Goal: Task Accomplishment & Management: Manage account settings

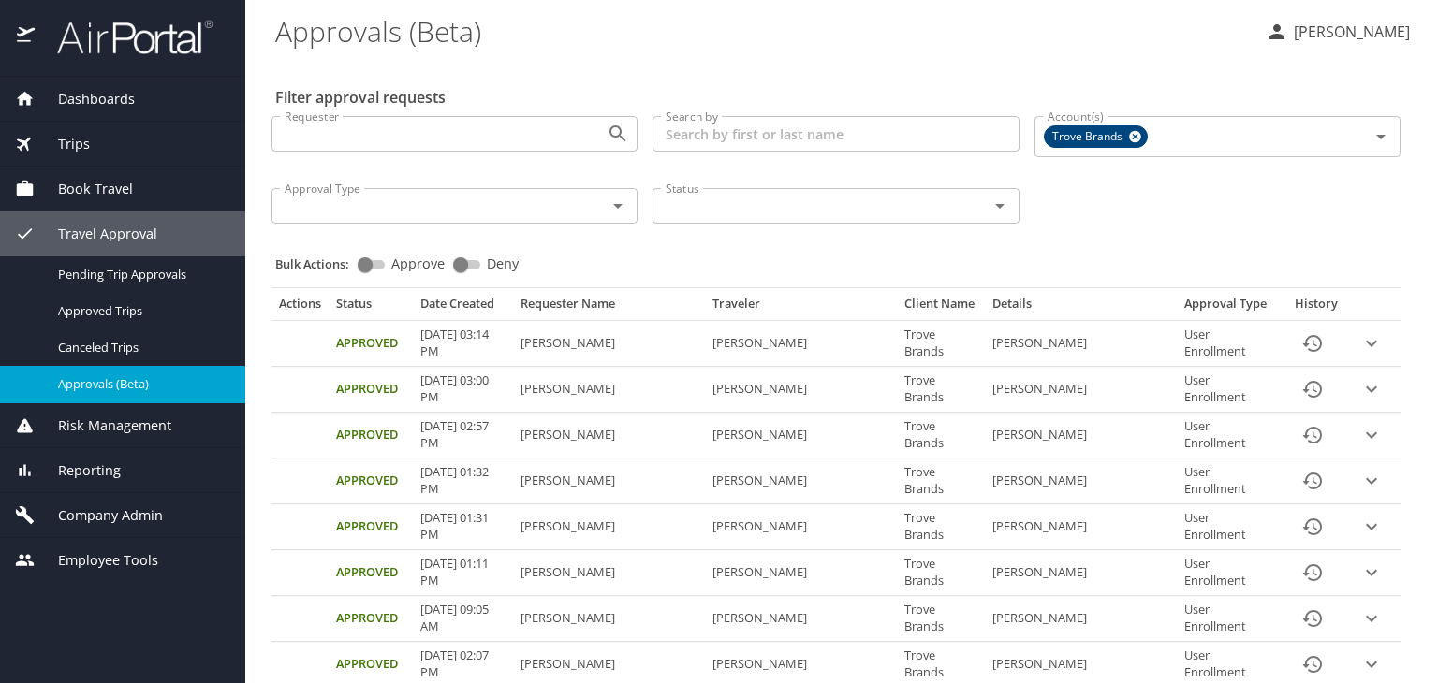
click at [123, 515] on span "Company Admin" at bounding box center [99, 515] width 128 height 21
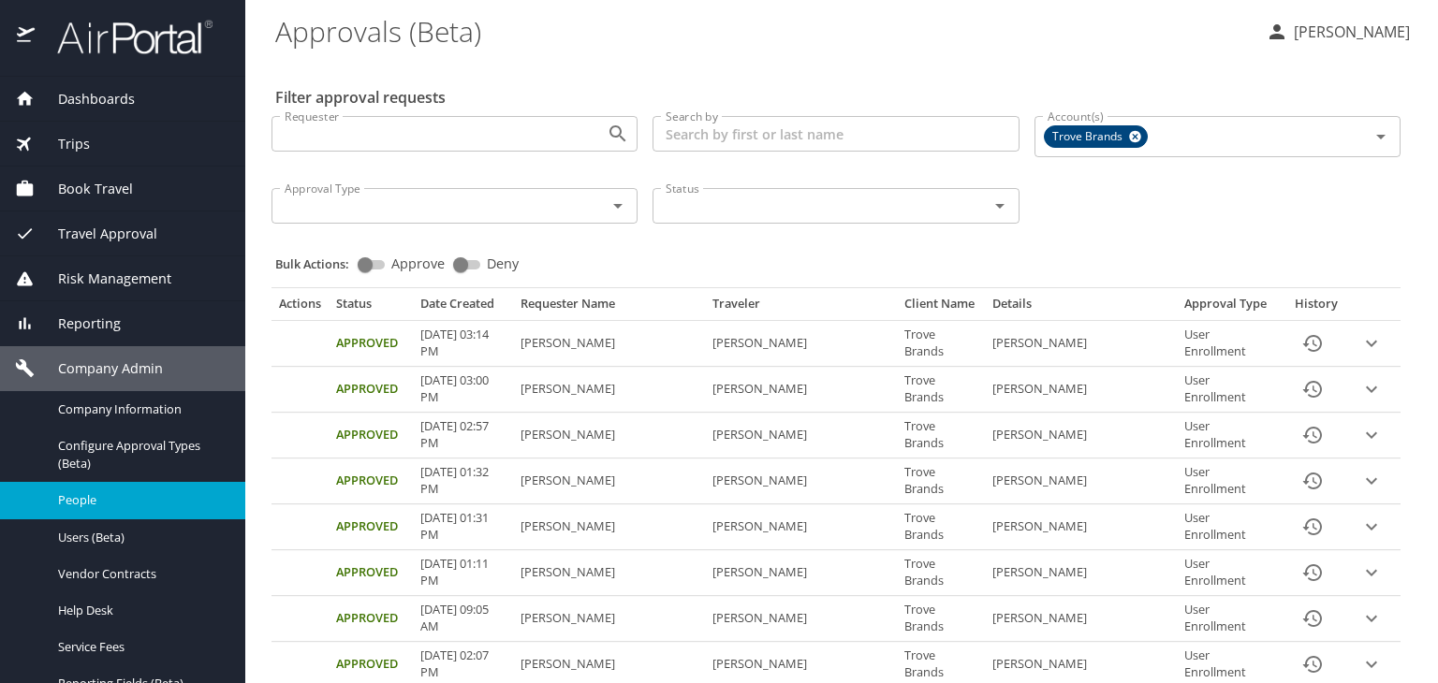
click at [117, 500] on span "People" at bounding box center [140, 500] width 165 height 18
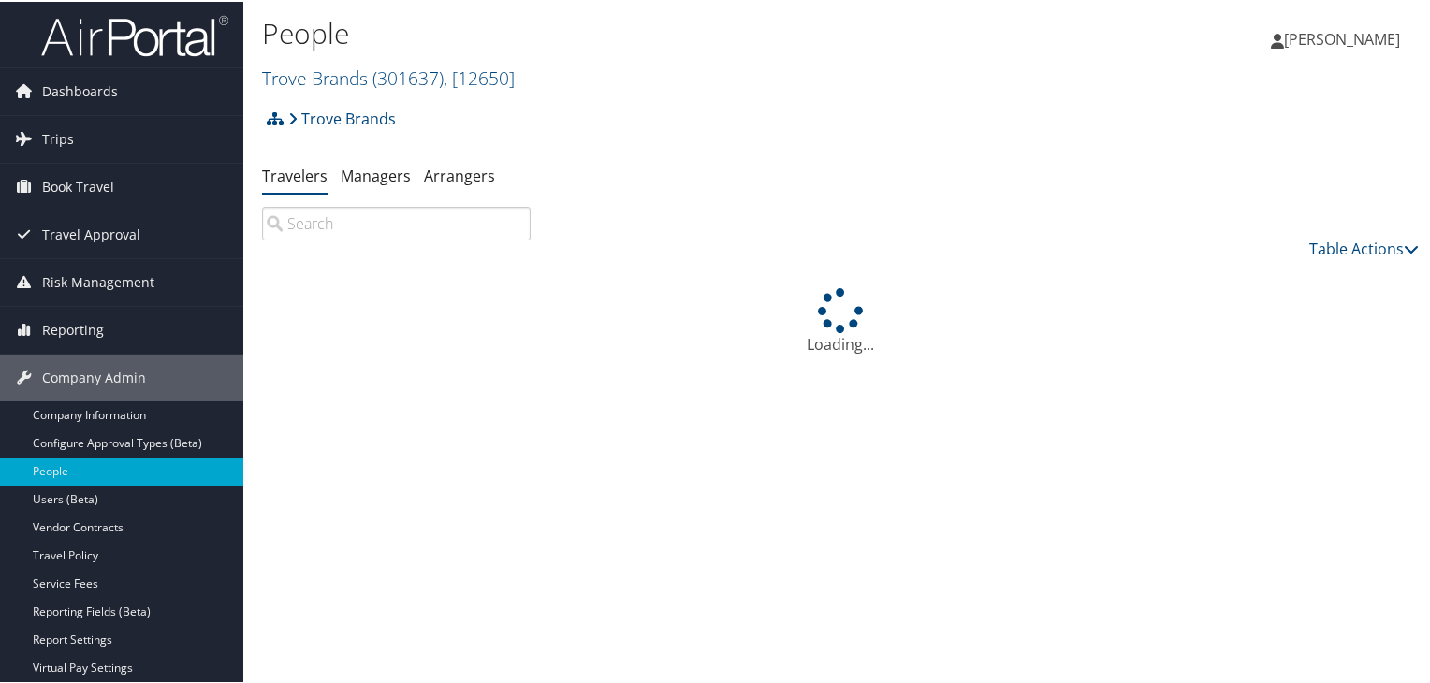
click at [344, 215] on input "search" at bounding box center [396, 222] width 269 height 34
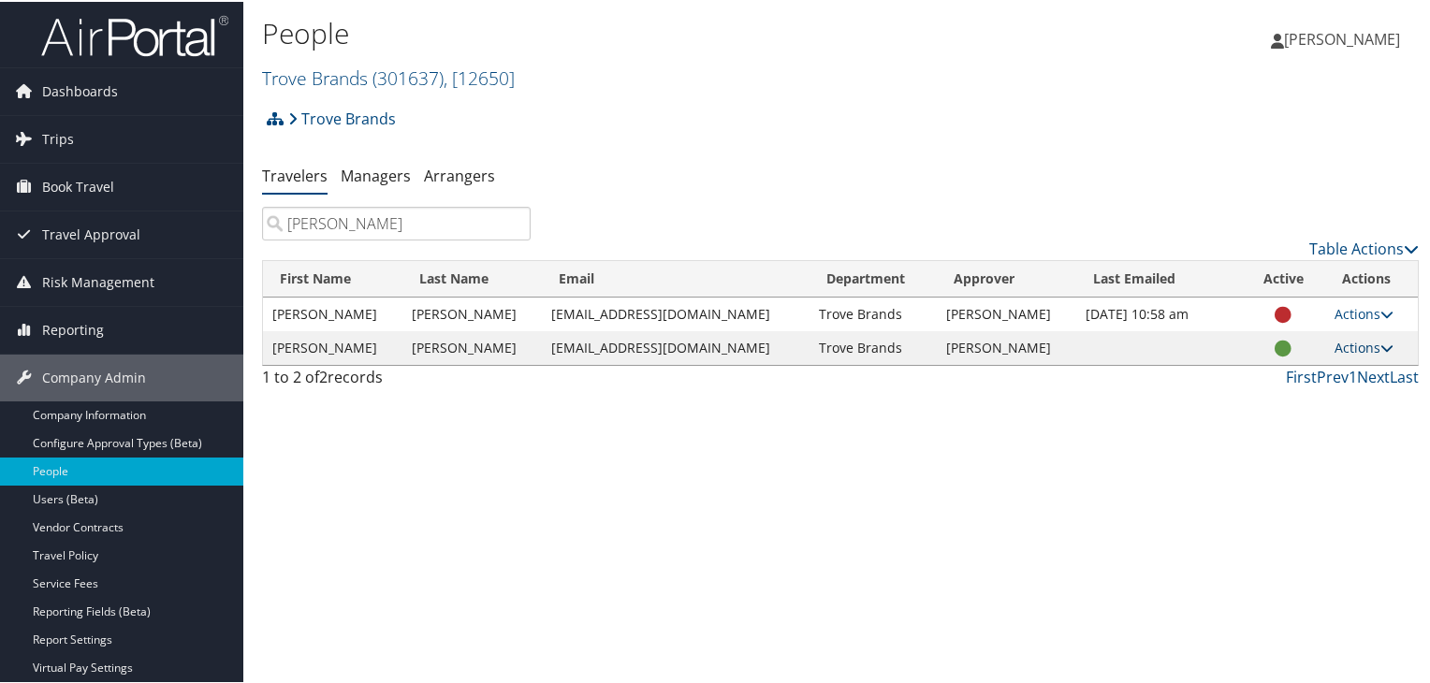
type input "[PERSON_NAME]"
click at [1340, 351] on link "Actions" at bounding box center [1364, 346] width 59 height 18
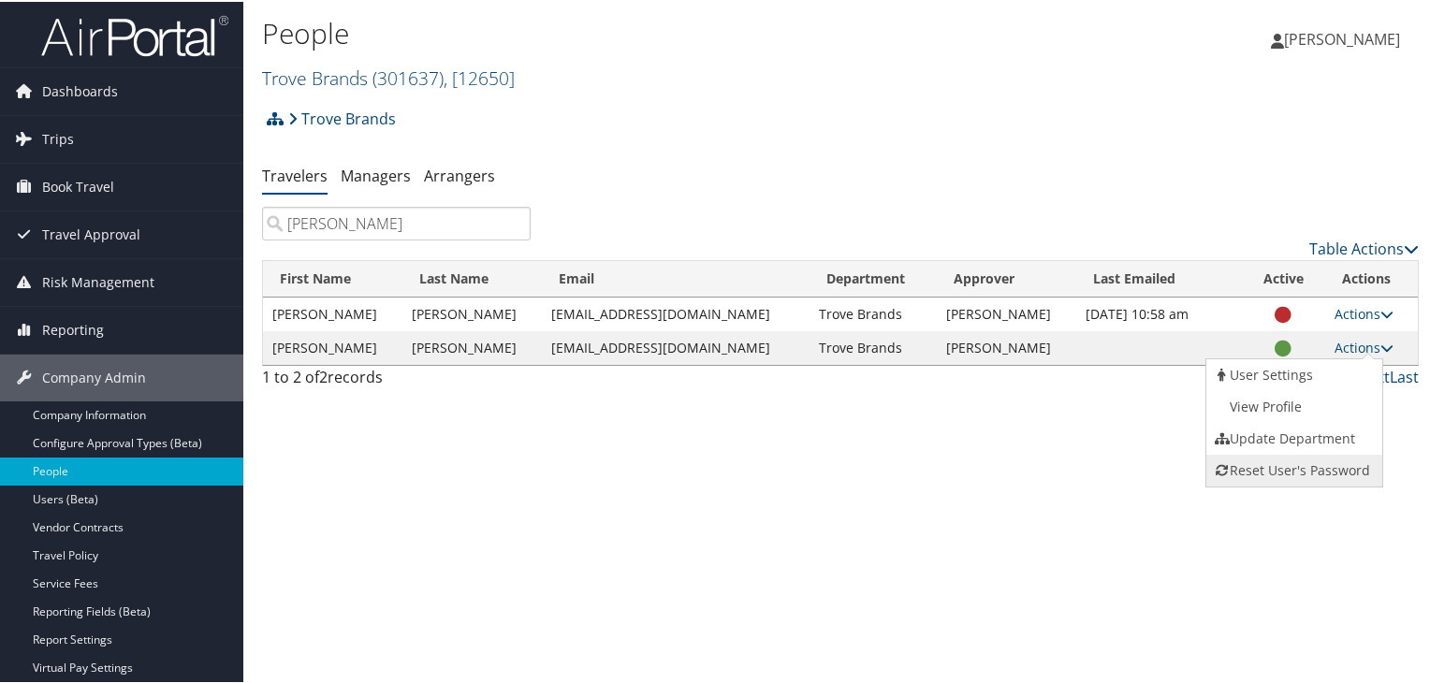
click at [1299, 469] on link "Reset User's Password" at bounding box center [1293, 469] width 172 height 32
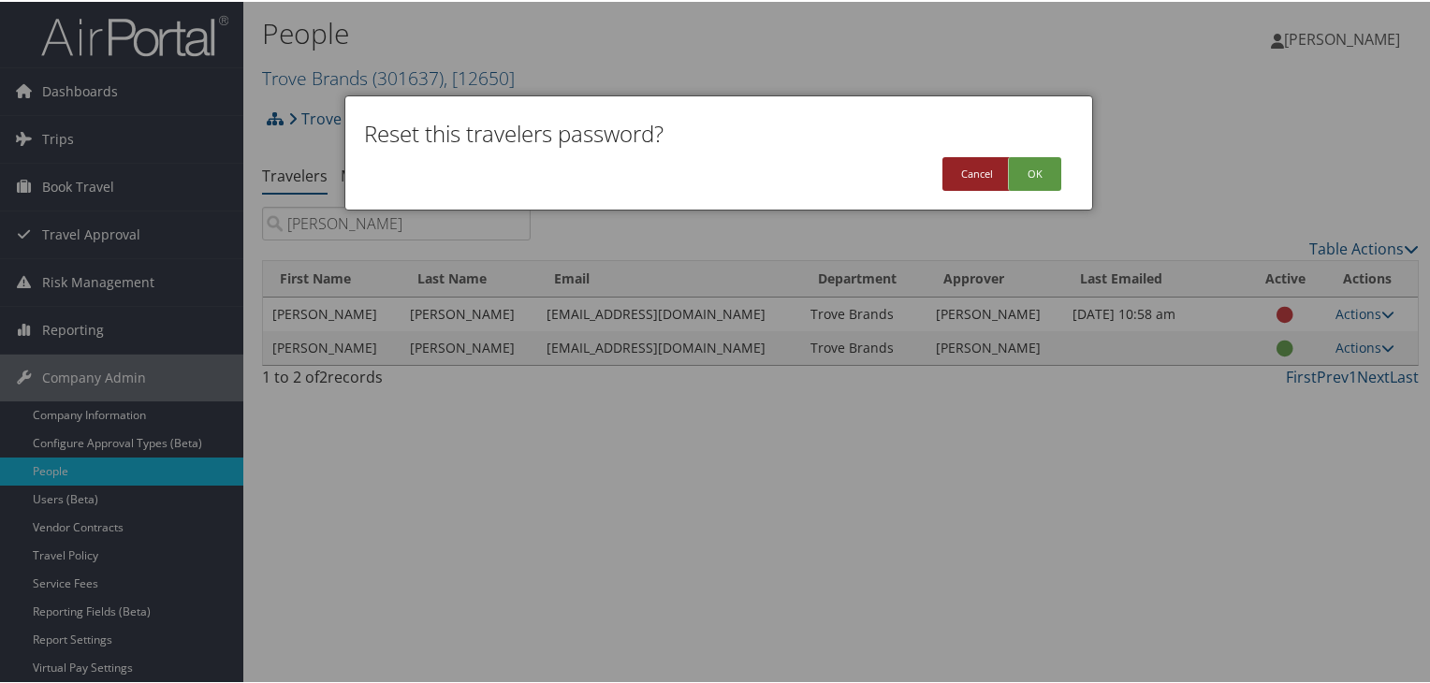
click at [972, 182] on button "Cancel" at bounding box center [977, 172] width 69 height 34
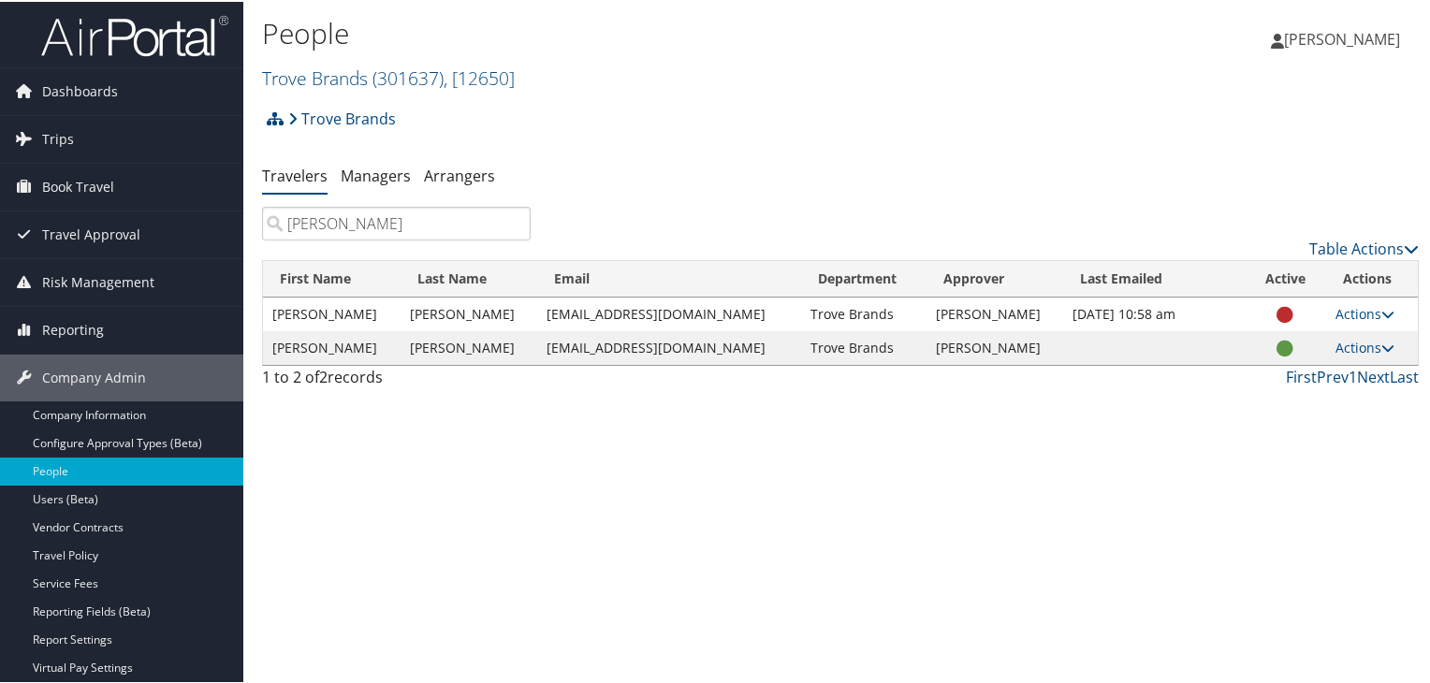
click at [1345, 484] on div "People Trove Brands ( 301637 ) , [ 12650 ] Trove Brands, [12650] Sarah Collins …" at bounding box center [840, 341] width 1194 height 683
click at [1423, 505] on div "People Trove Brands ( 301637 ) , [ 12650 ] Trove Brands, [12650] Sarah Collins …" at bounding box center [840, 341] width 1194 height 683
click at [1338, 345] on link "Actions" at bounding box center [1365, 346] width 59 height 18
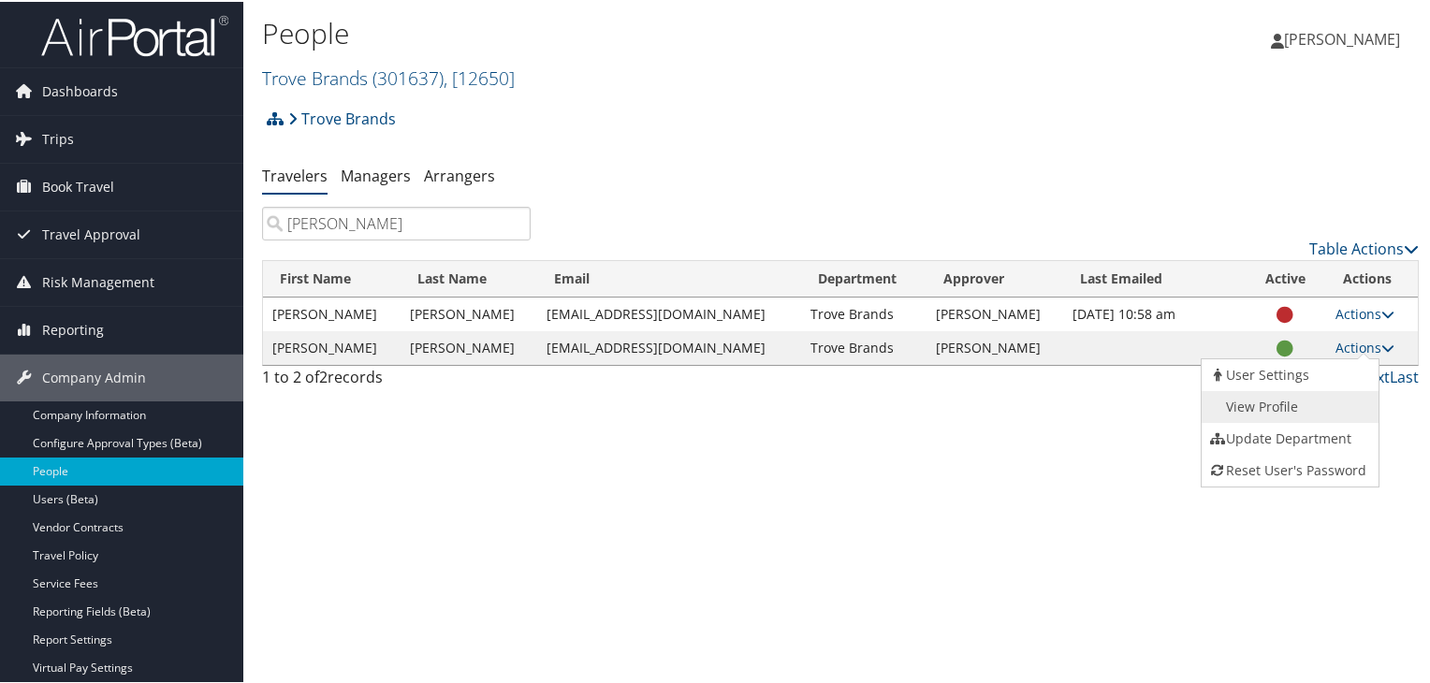
click at [1298, 397] on link "View Profile" at bounding box center [1288, 405] width 172 height 32
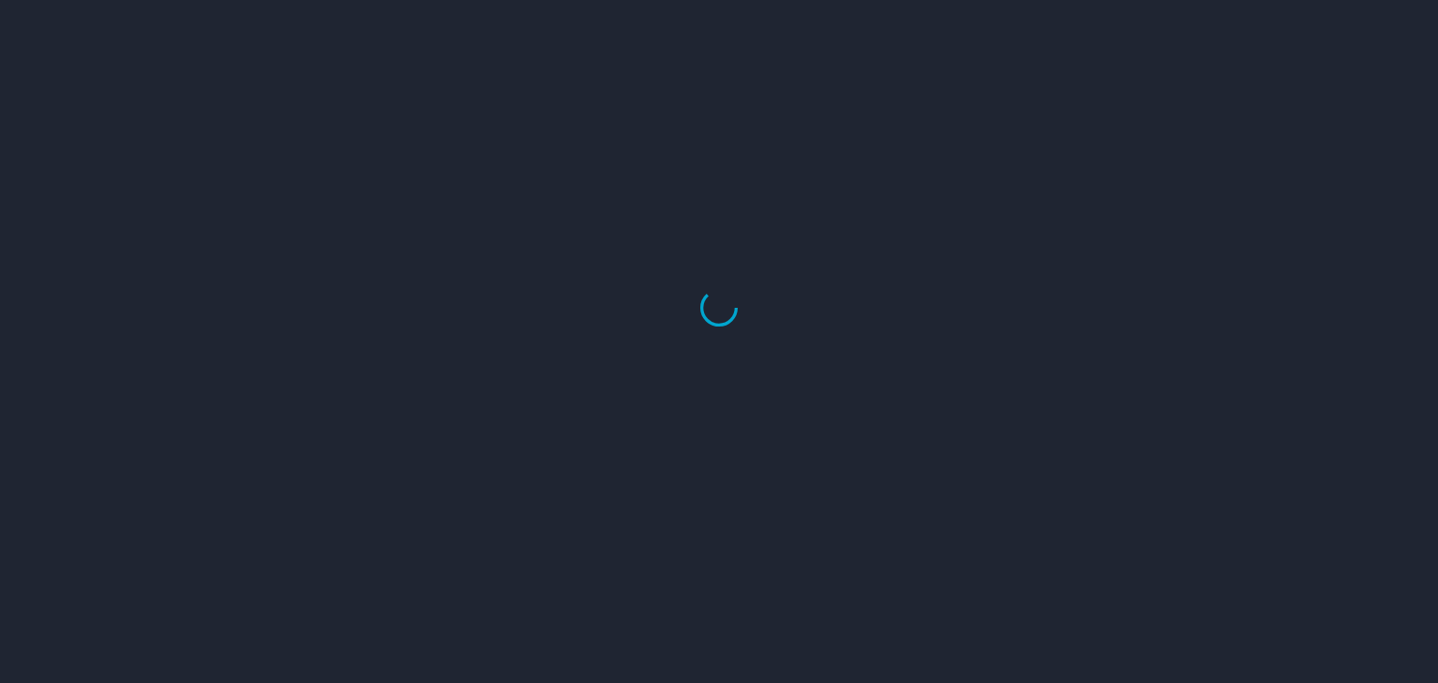
select select "US"
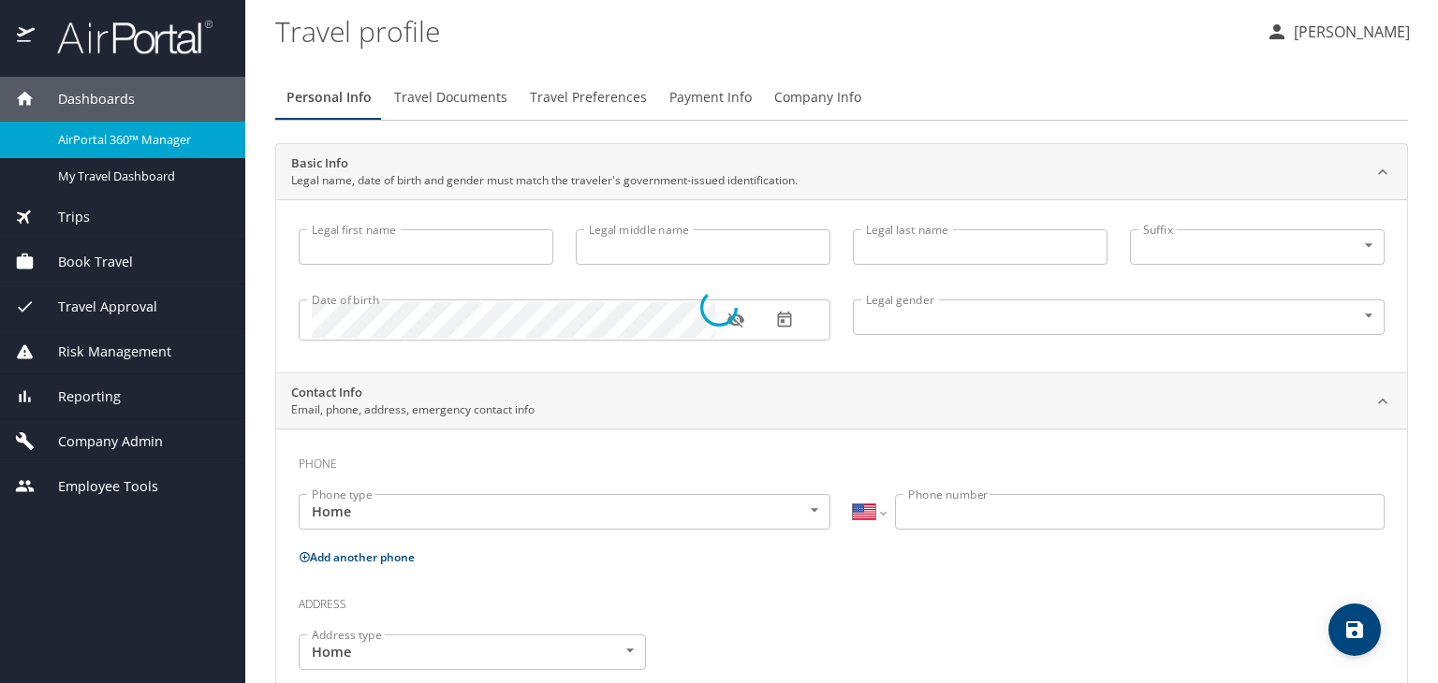
type input "[PERSON_NAME]"
type input "Male"
select select "US"
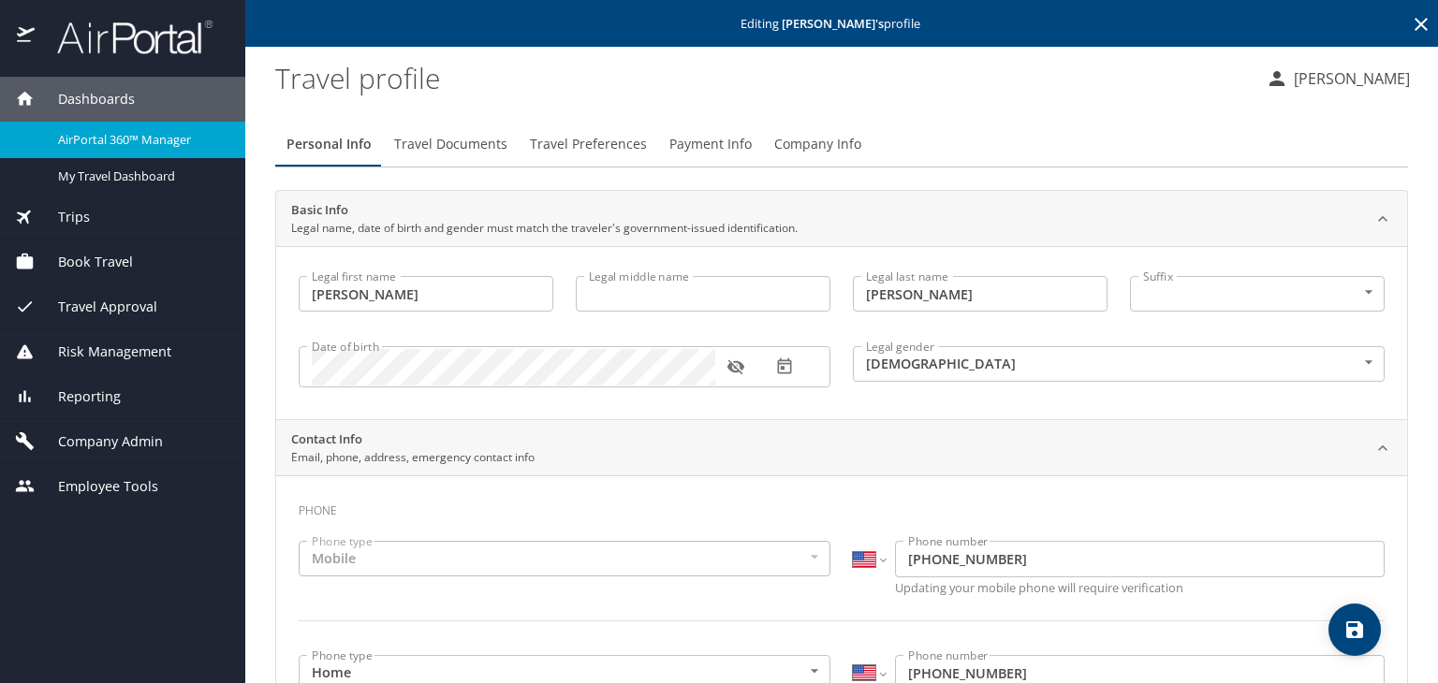
click at [582, 150] on span "Travel Preferences" at bounding box center [588, 144] width 117 height 23
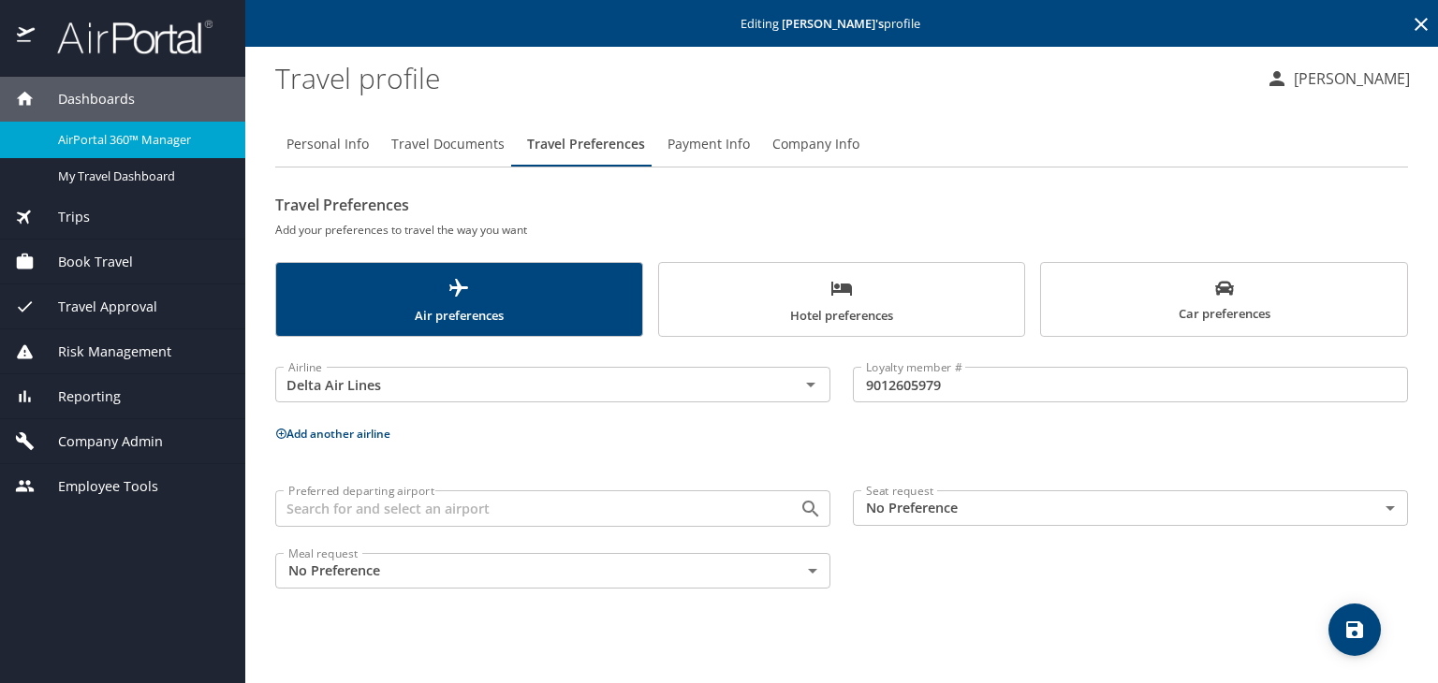
click at [715, 136] on span "Payment Info" at bounding box center [708, 144] width 82 height 23
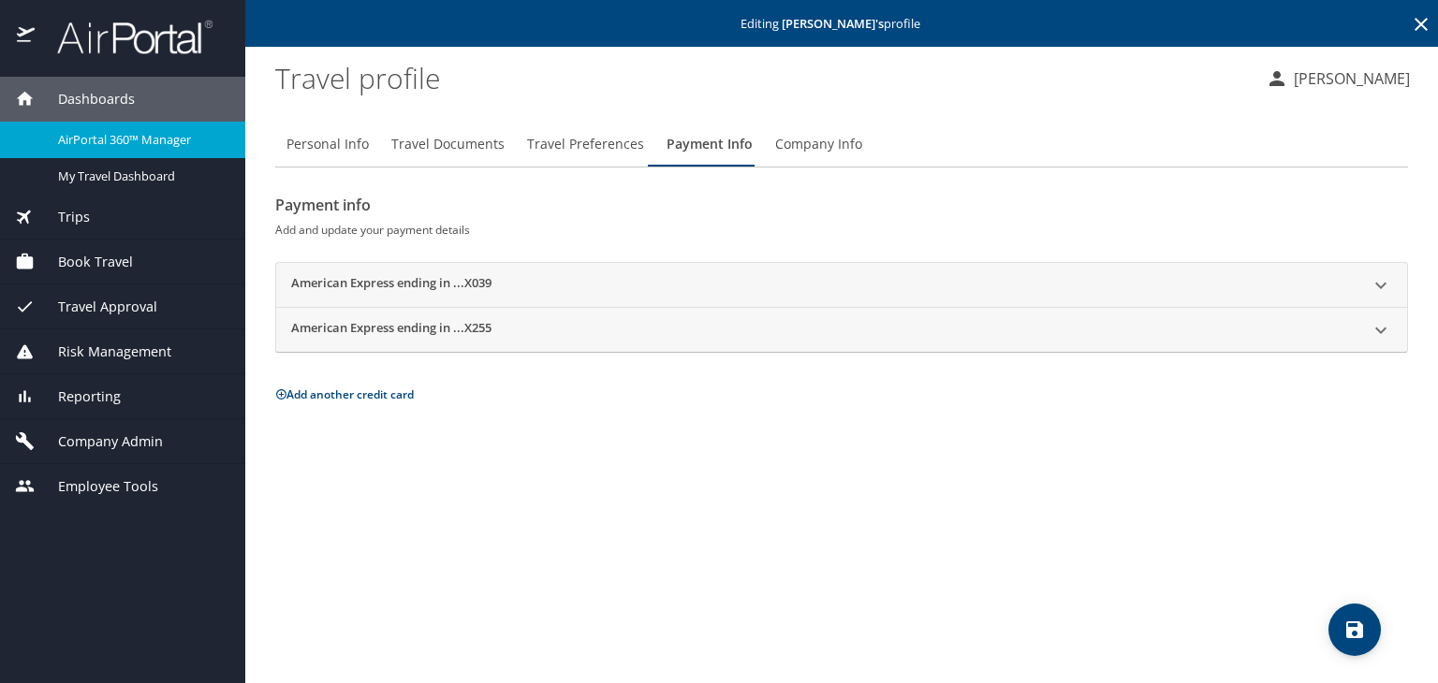
click at [343, 151] on span "Personal Info" at bounding box center [327, 144] width 82 height 23
select select "US"
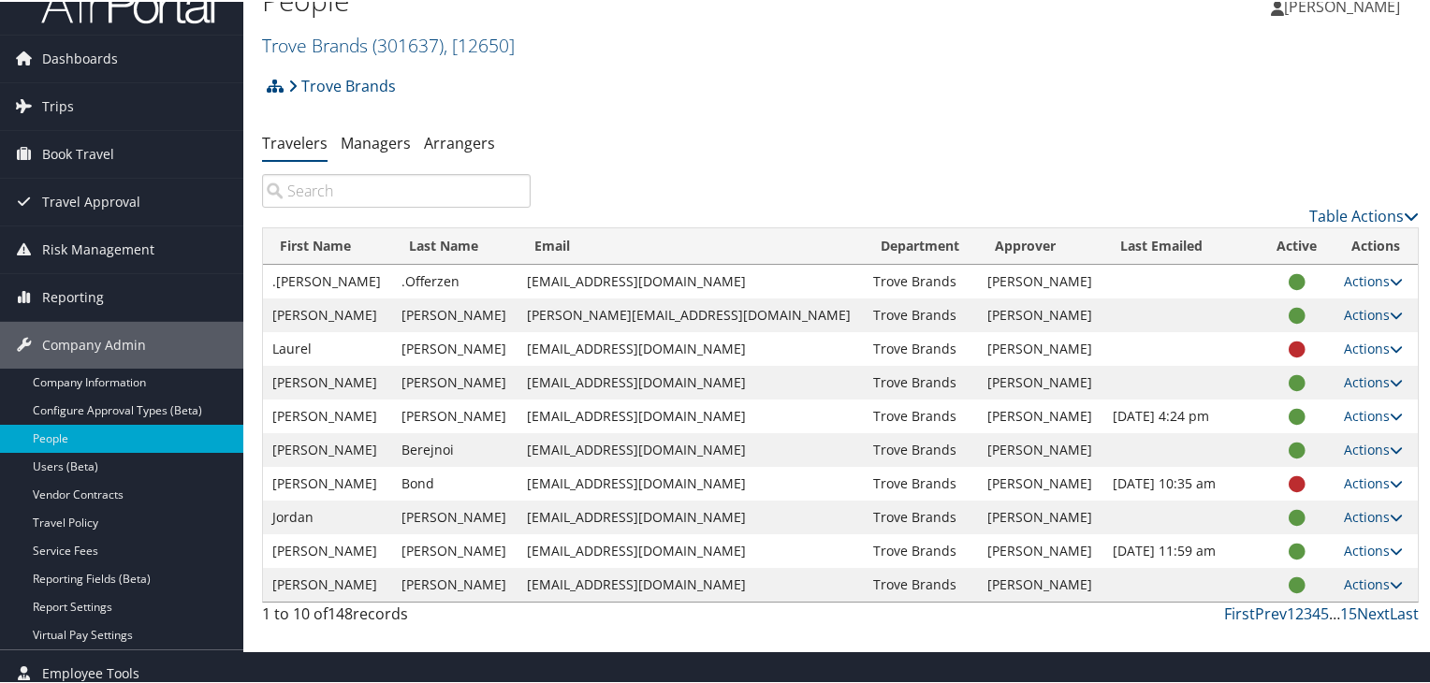
scroll to position [36, 0]
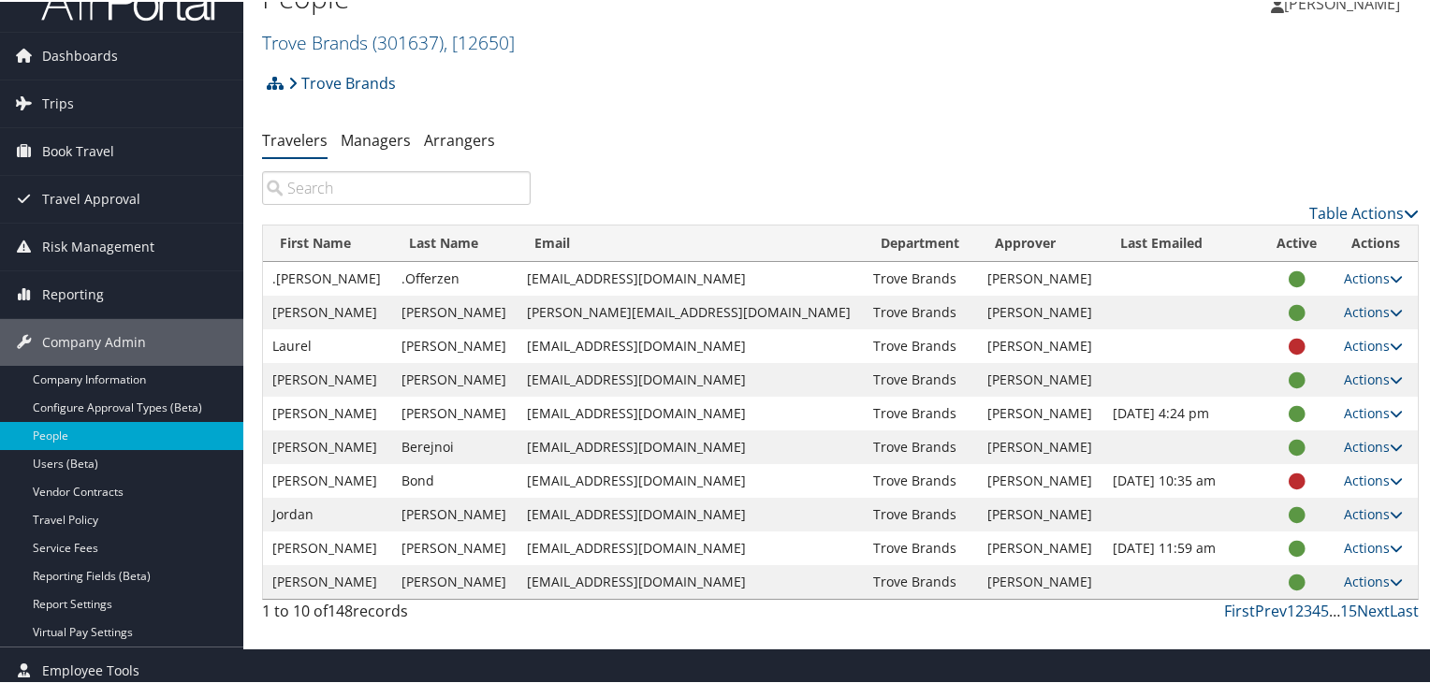
click at [435, 196] on input "search" at bounding box center [396, 186] width 269 height 34
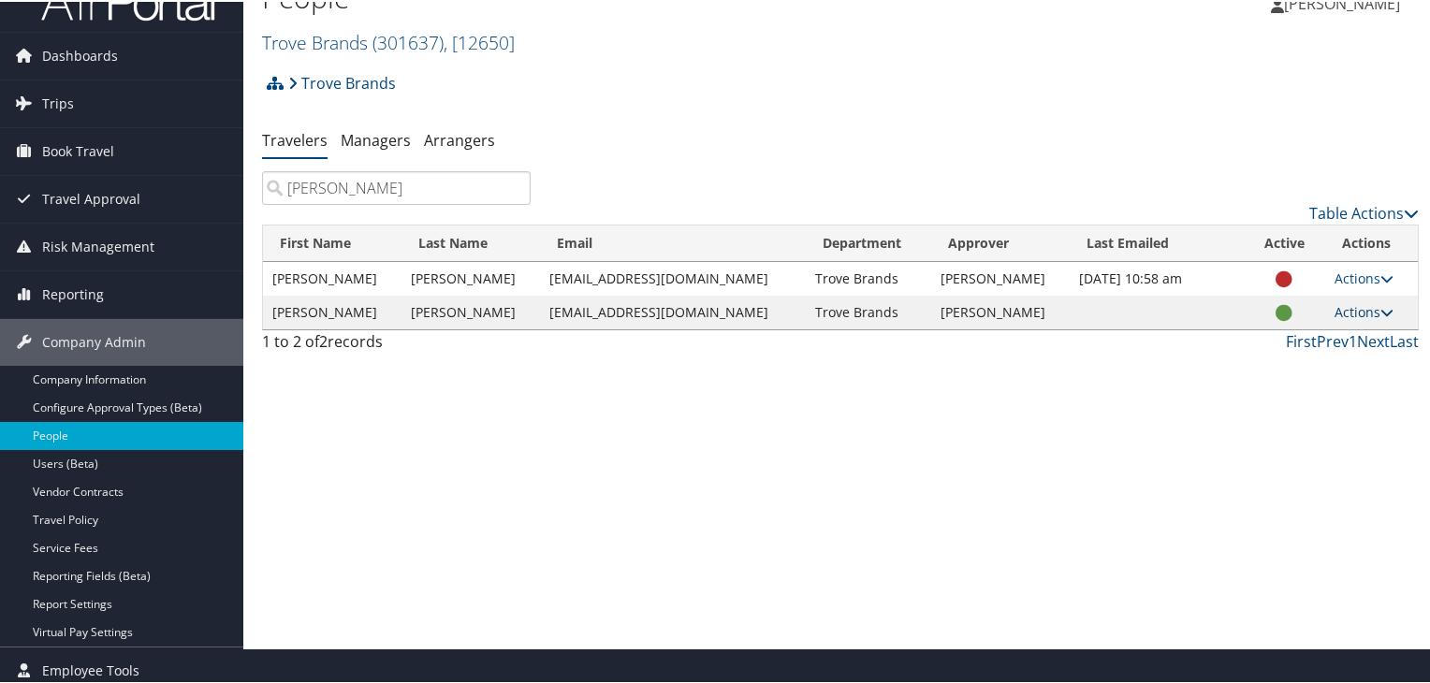
type input "[PERSON_NAME]"
click at [1357, 309] on link "Actions" at bounding box center [1364, 310] width 59 height 18
